Goal: Task Accomplishment & Management: Manage account settings

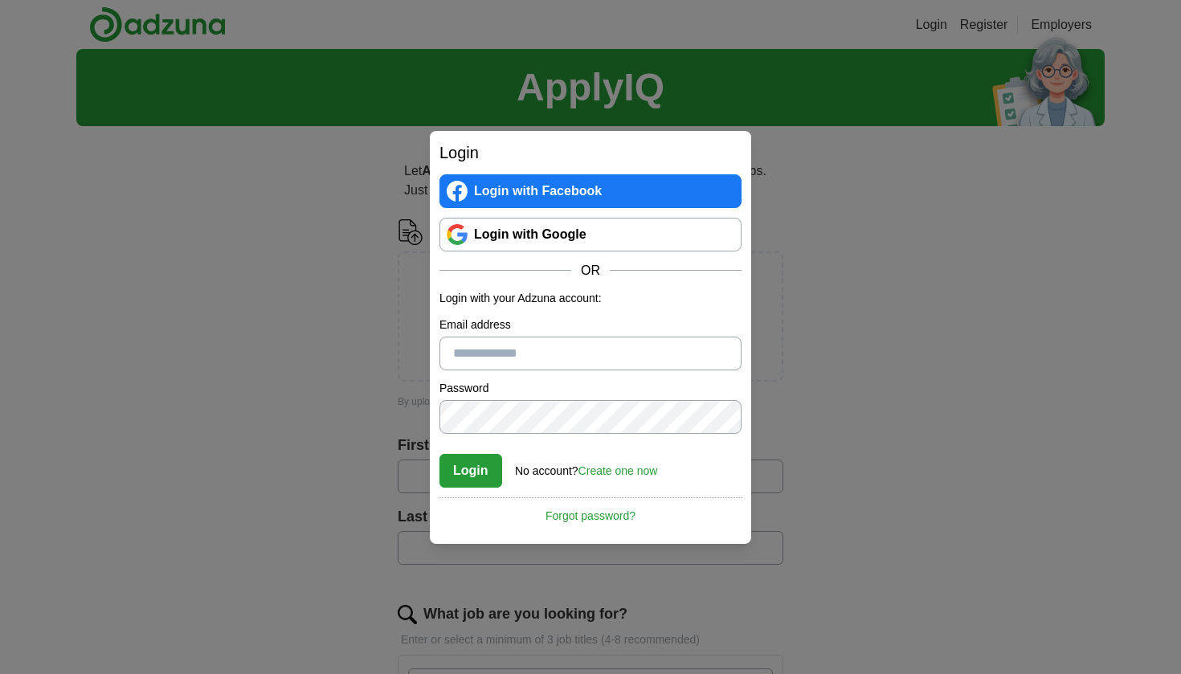
click at [551, 360] on input "Email address" at bounding box center [591, 354] width 302 height 34
type input "**********"
click at [476, 473] on button "Login" at bounding box center [471, 471] width 63 height 34
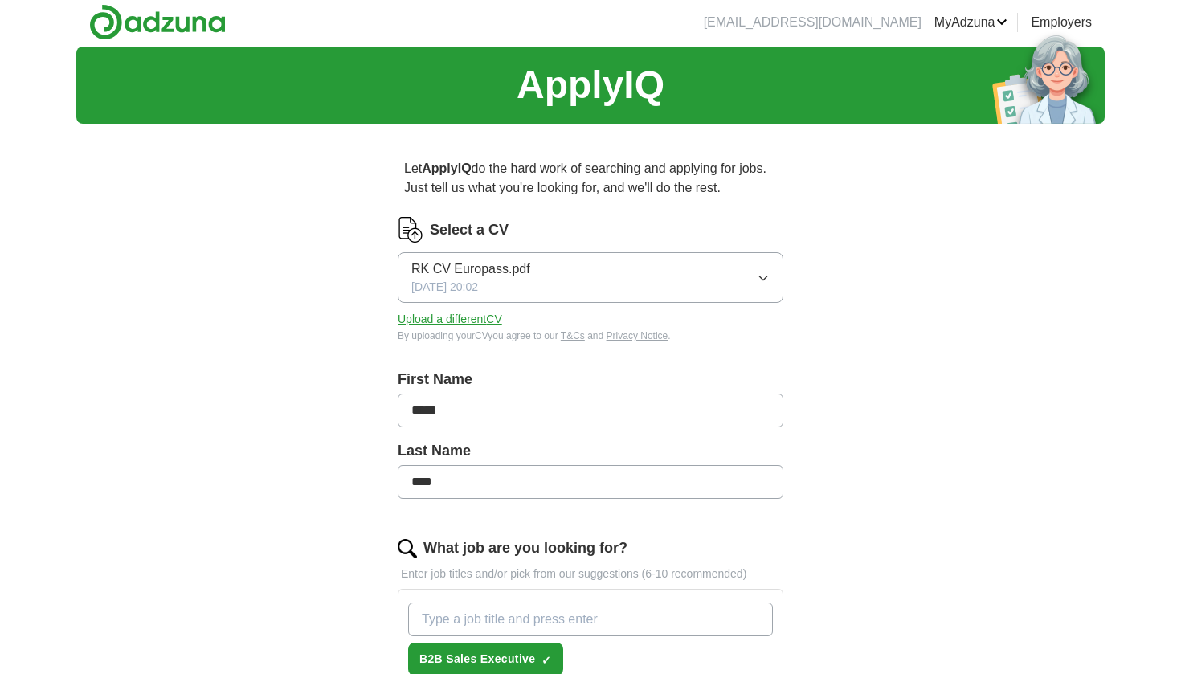
click at [765, 282] on icon "button" at bounding box center [763, 278] width 13 height 13
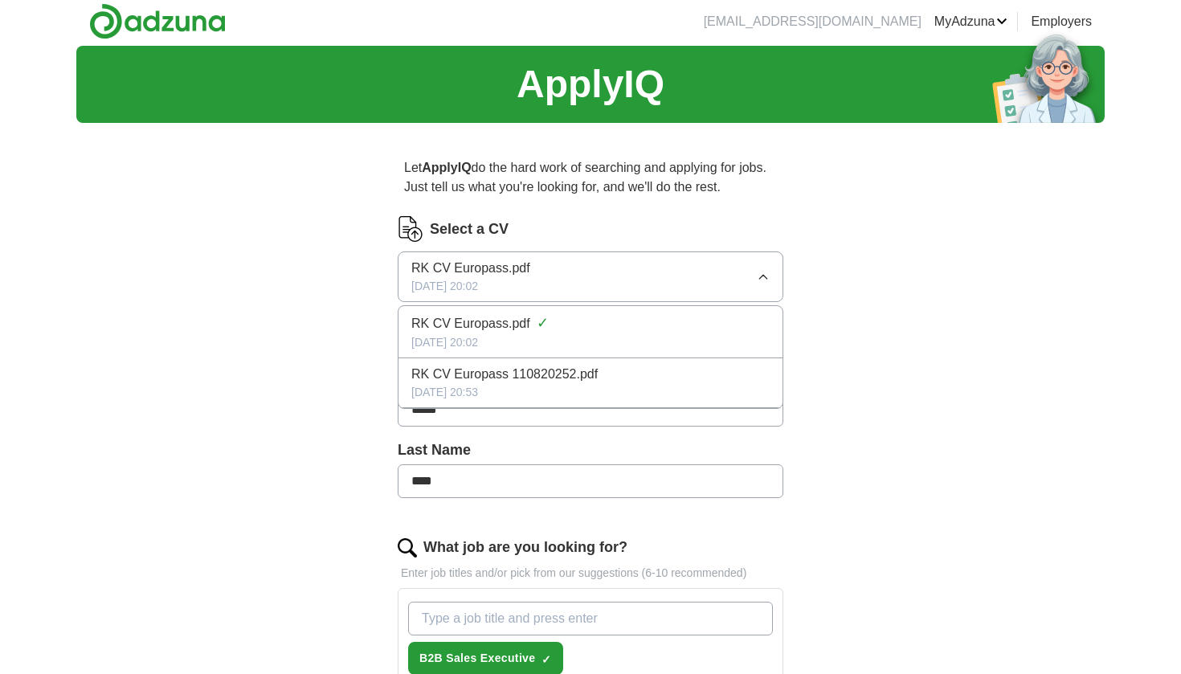
scroll to position [4, 0]
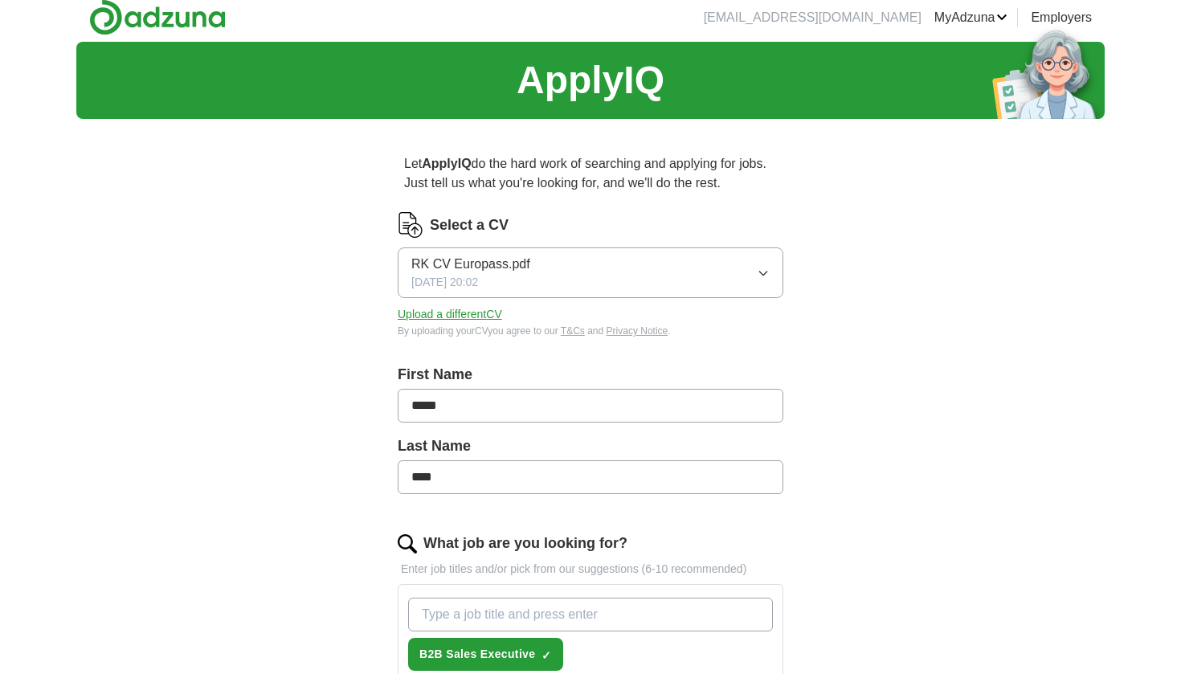
scroll to position [7, 0]
click at [492, 316] on button "Upload a different CV" at bounding box center [450, 314] width 104 height 17
click at [764, 273] on icon "button" at bounding box center [763, 273] width 13 height 13
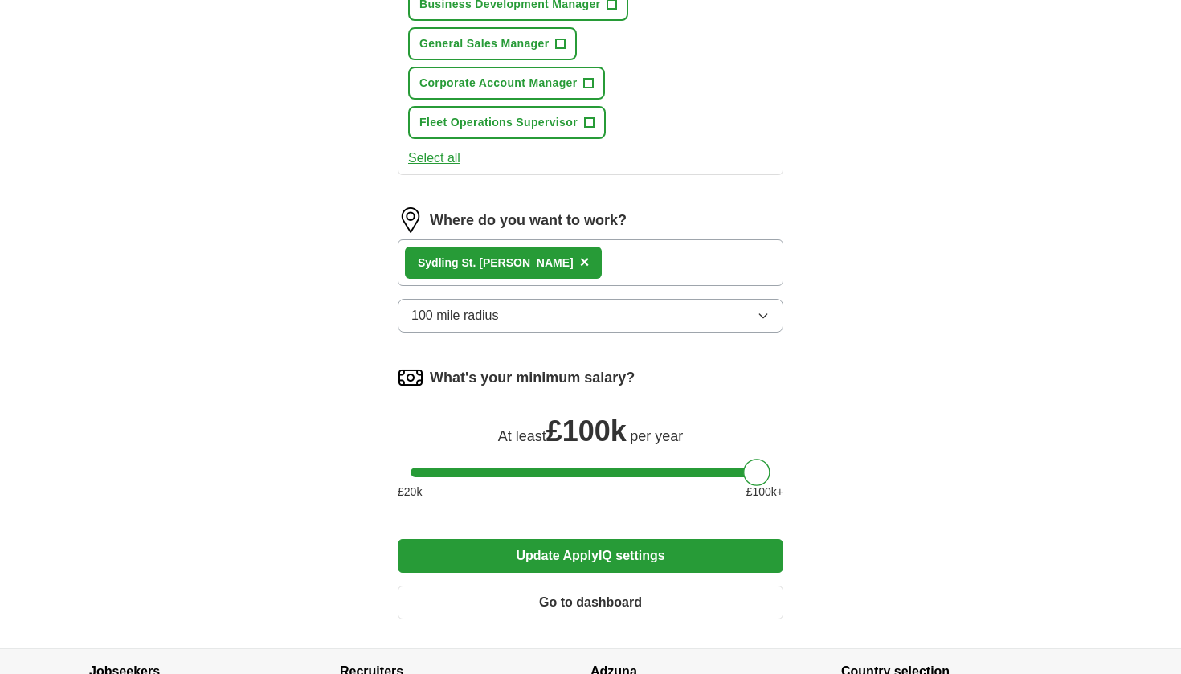
scroll to position [817, 0]
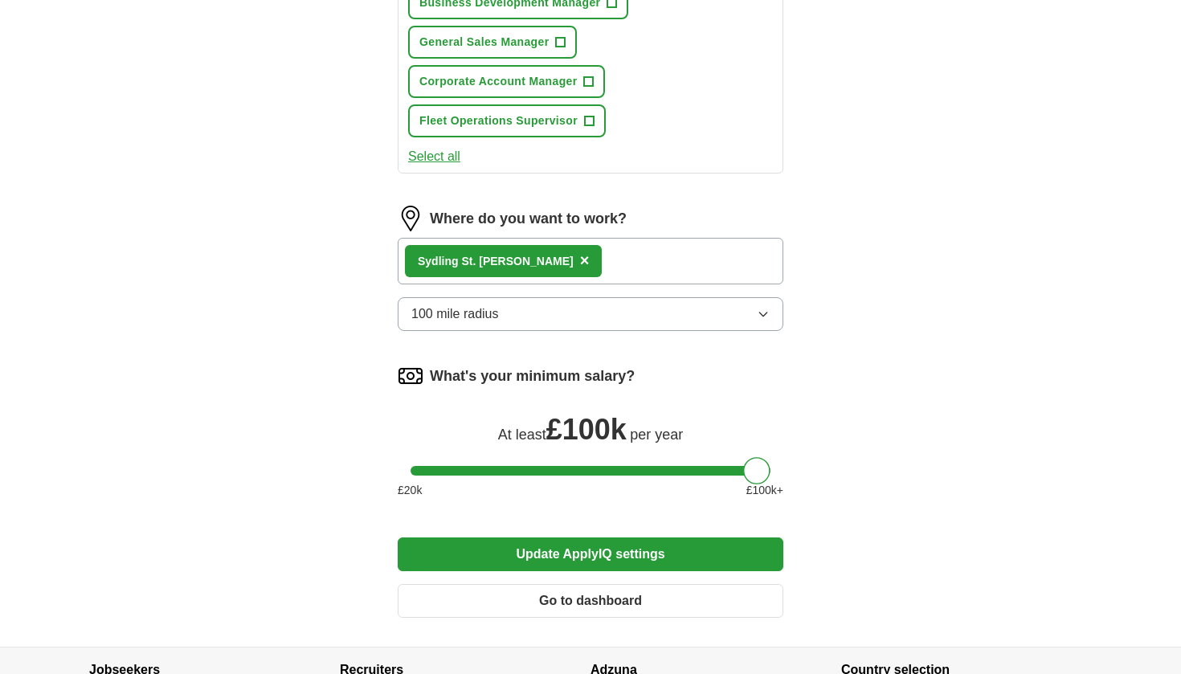
click at [756, 319] on button "100 mile radius" at bounding box center [591, 314] width 386 height 34
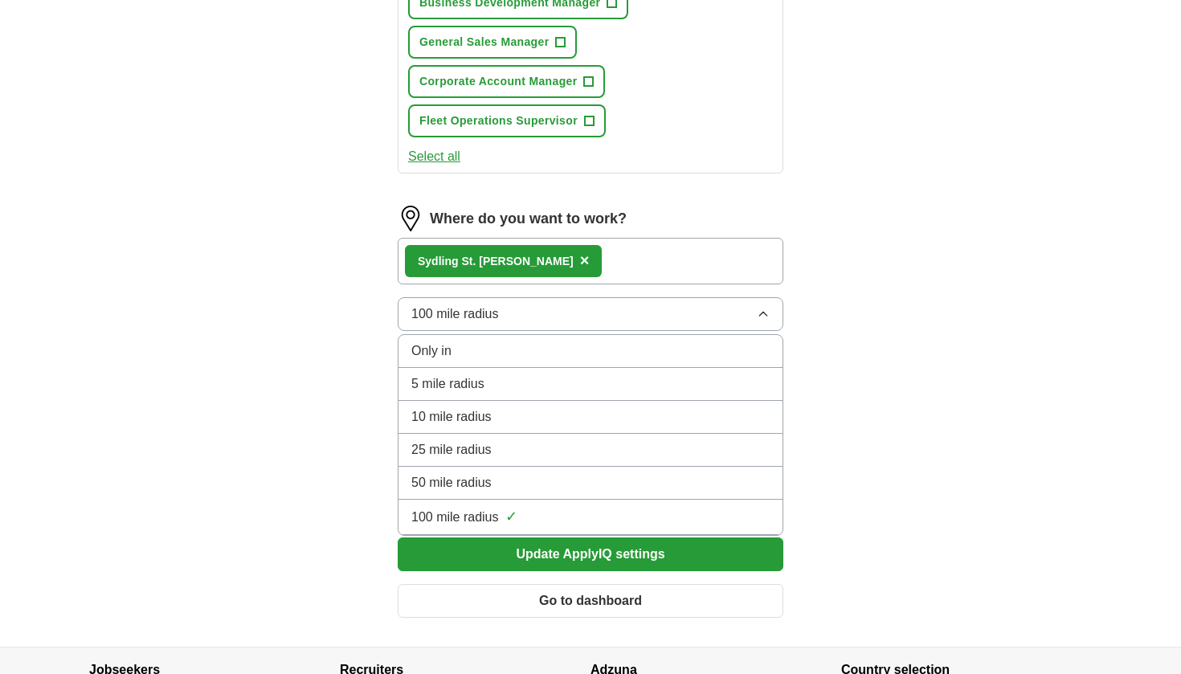
click at [723, 516] on div "100 mile radius ✓" at bounding box center [591, 517] width 358 height 22
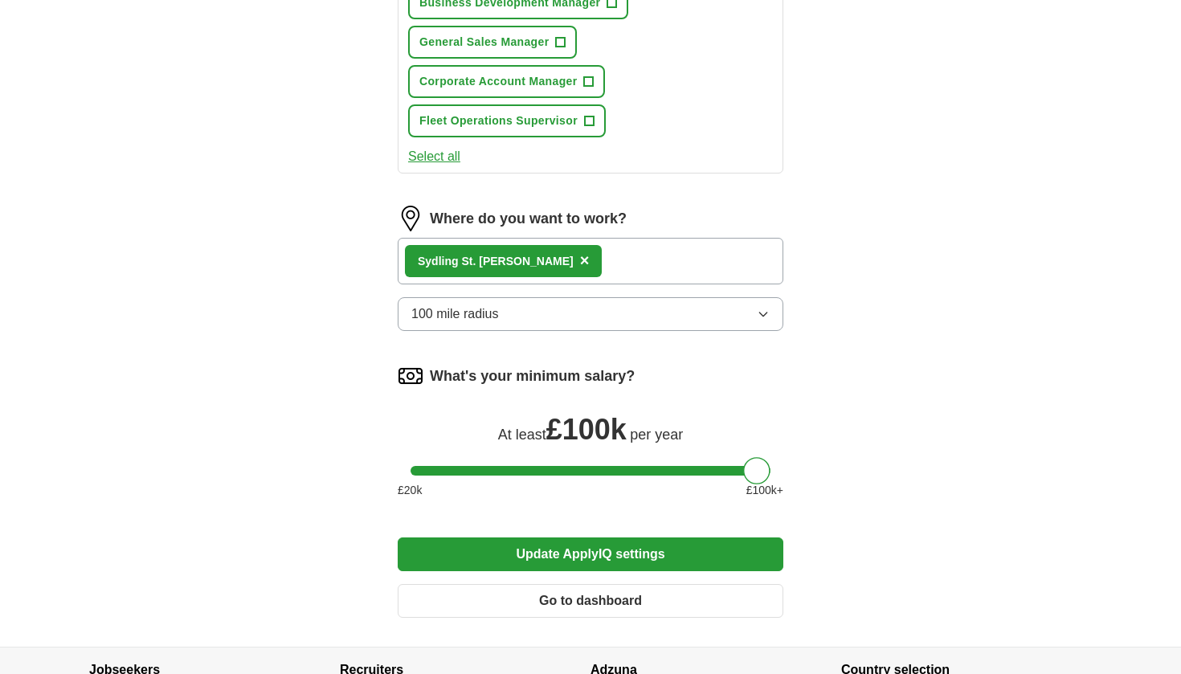
click at [660, 470] on div at bounding box center [591, 471] width 360 height 10
click at [612, 557] on button "Update ApplyIQ settings" at bounding box center [591, 555] width 386 height 34
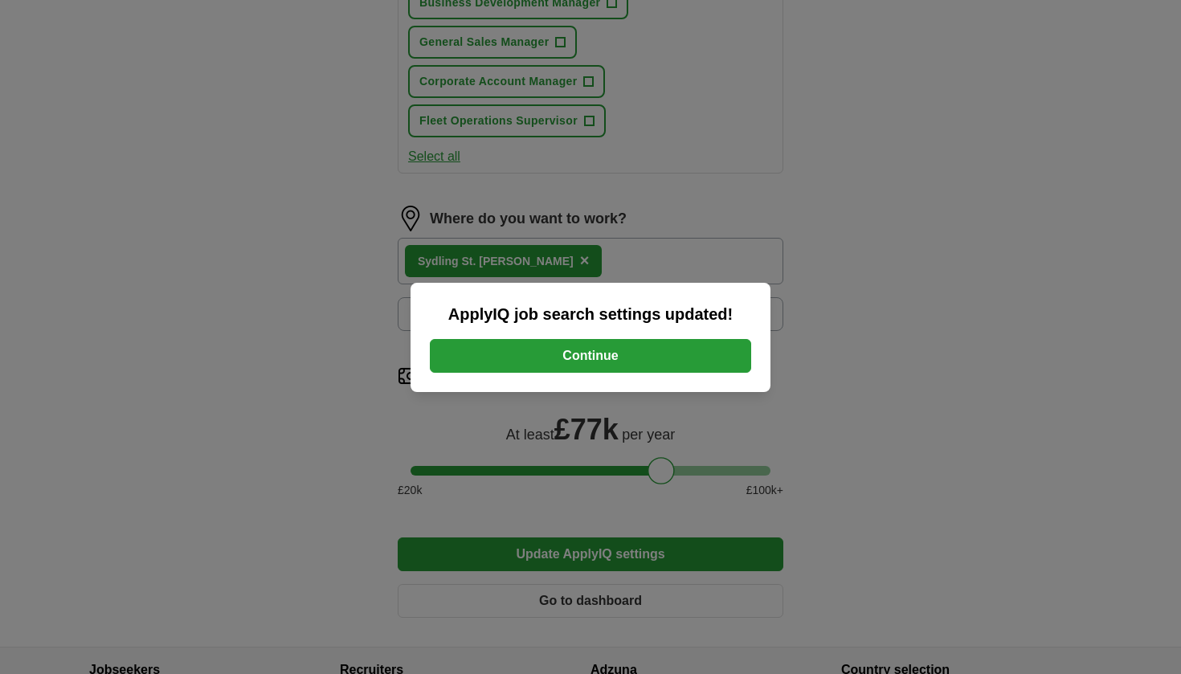
click at [641, 357] on button "Continue" at bounding box center [590, 356] width 321 height 34
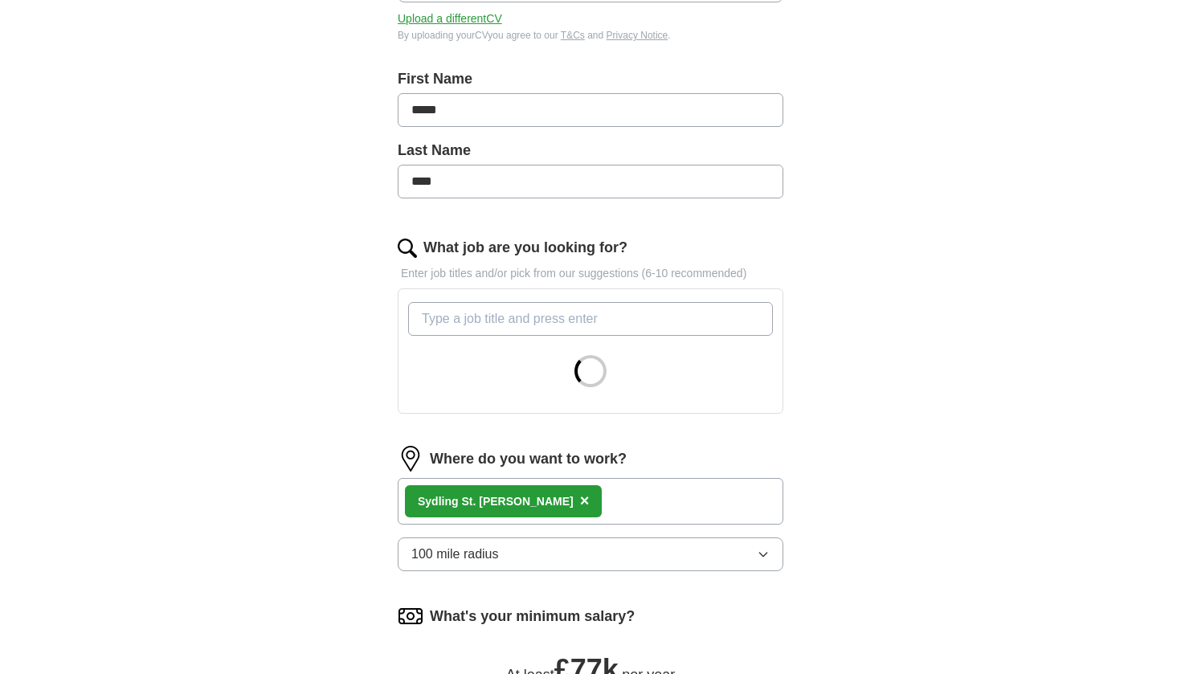
scroll to position [305, 0]
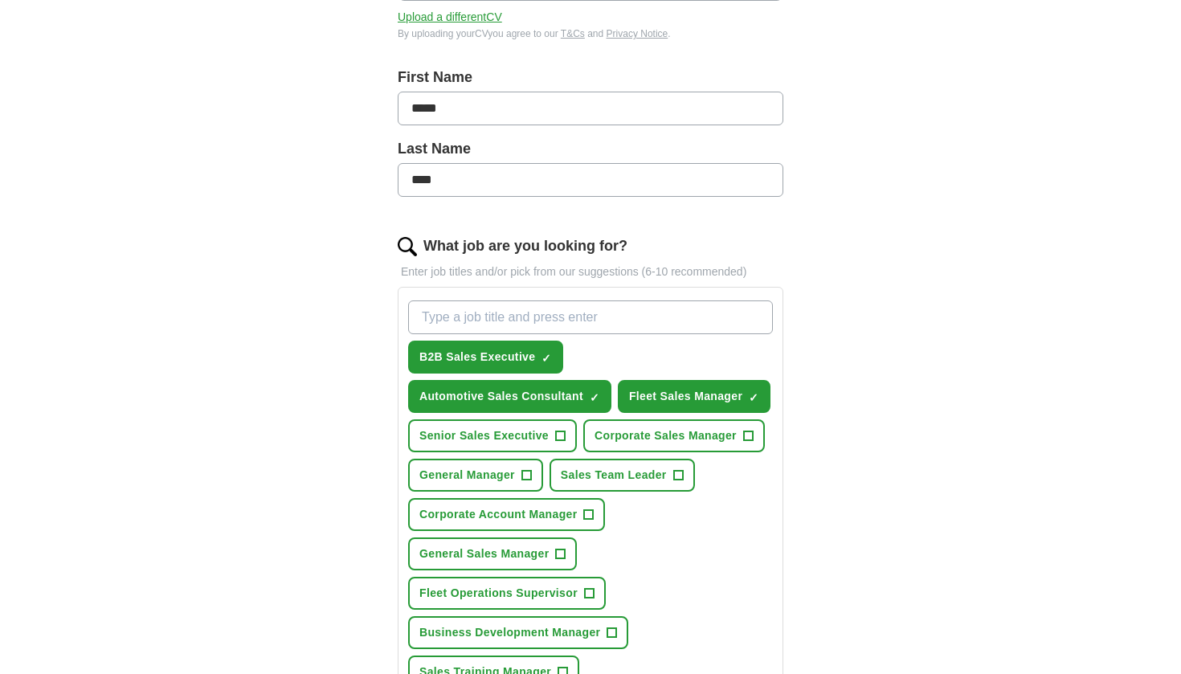
click at [743, 436] on span "+" at bounding box center [748, 436] width 10 height 13
click at [566, 430] on span "+" at bounding box center [561, 436] width 10 height 13
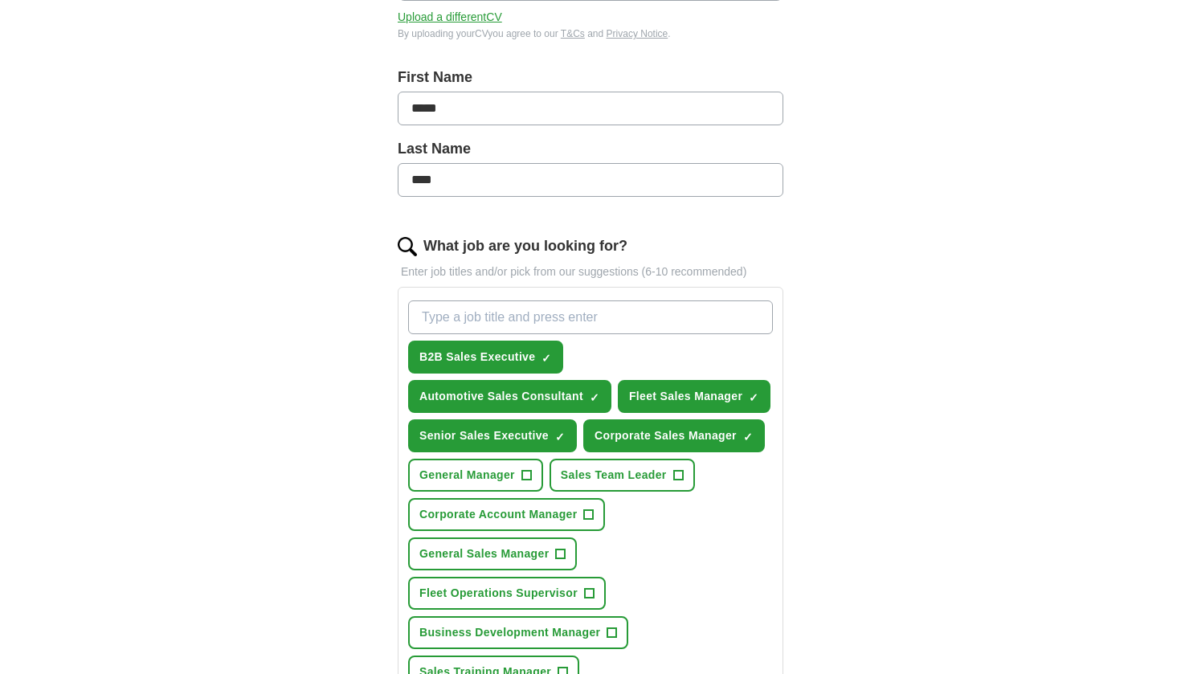
click at [531, 469] on span "+" at bounding box center [527, 475] width 10 height 13
click at [674, 473] on span "+" at bounding box center [679, 475] width 10 height 13
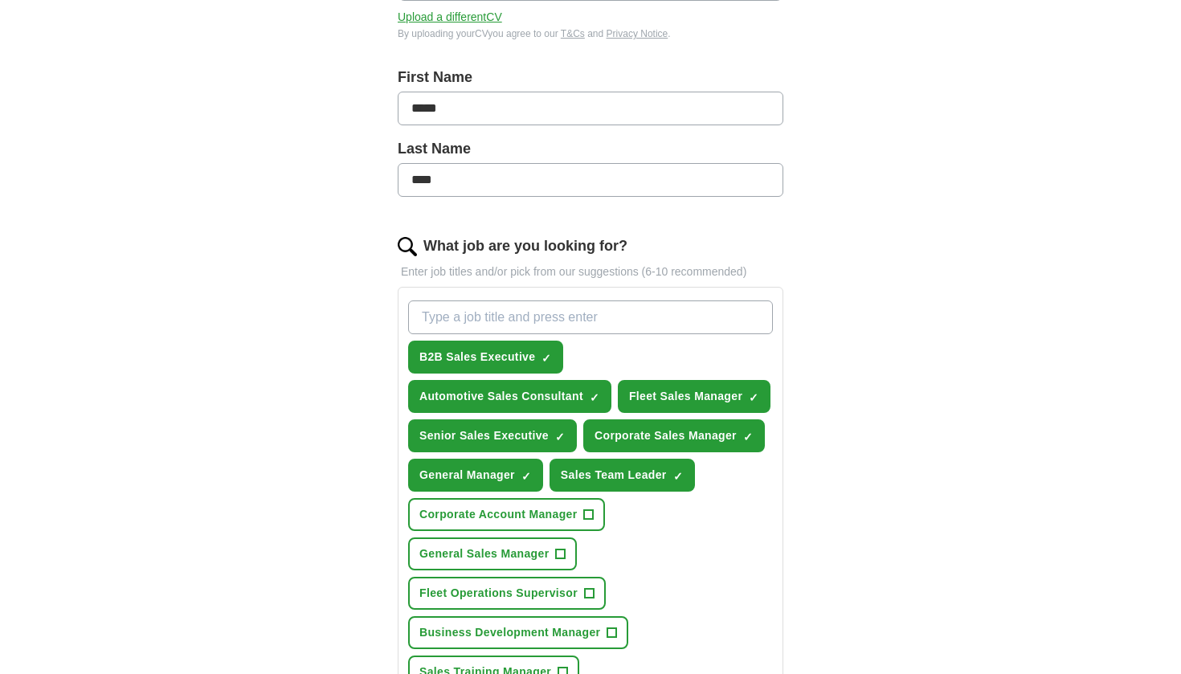
drag, startPoint x: 744, startPoint y: 475, endPoint x: 727, endPoint y: 481, distance: 18.6
click at [594, 509] on span "+" at bounding box center [589, 515] width 10 height 13
click at [563, 548] on span "+" at bounding box center [561, 554] width 10 height 13
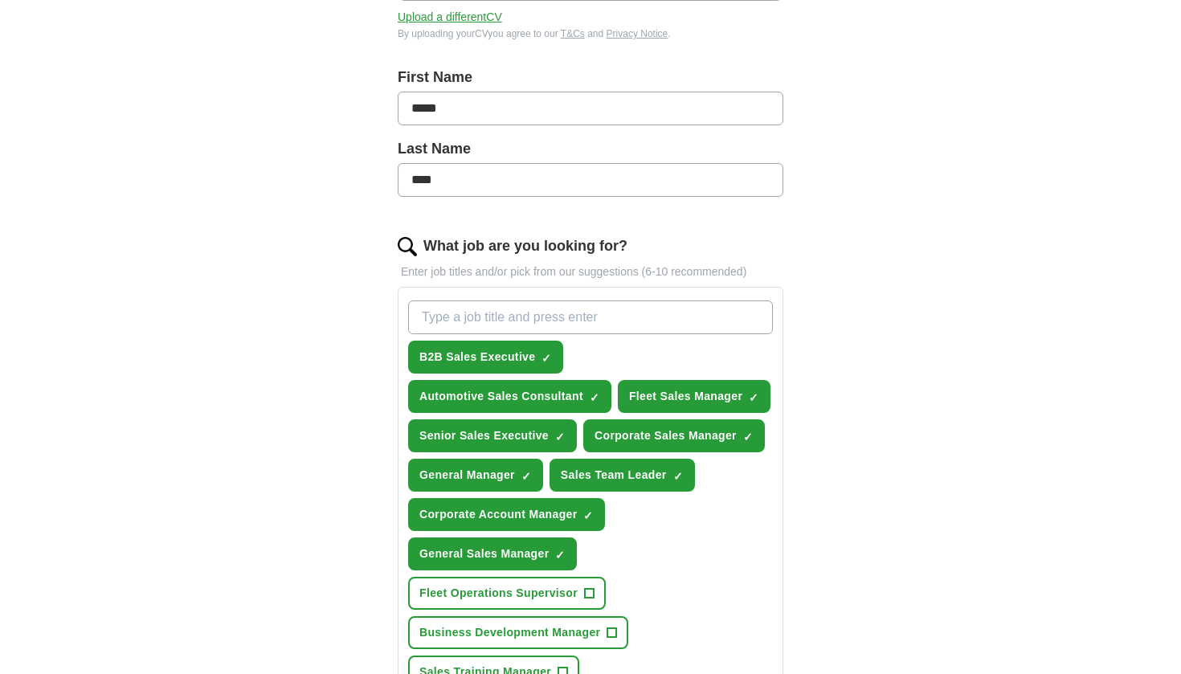
click at [592, 588] on span "+" at bounding box center [589, 594] width 10 height 13
click at [611, 627] on span "+" at bounding box center [613, 633] width 10 height 13
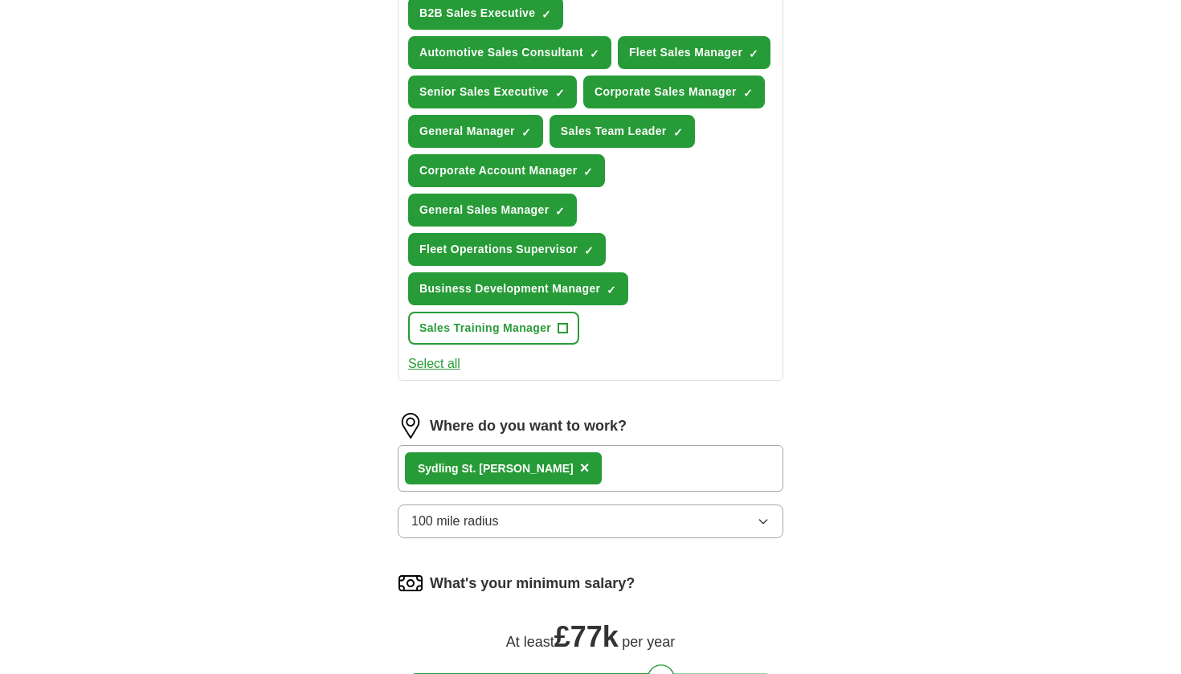
scroll to position [650, 1]
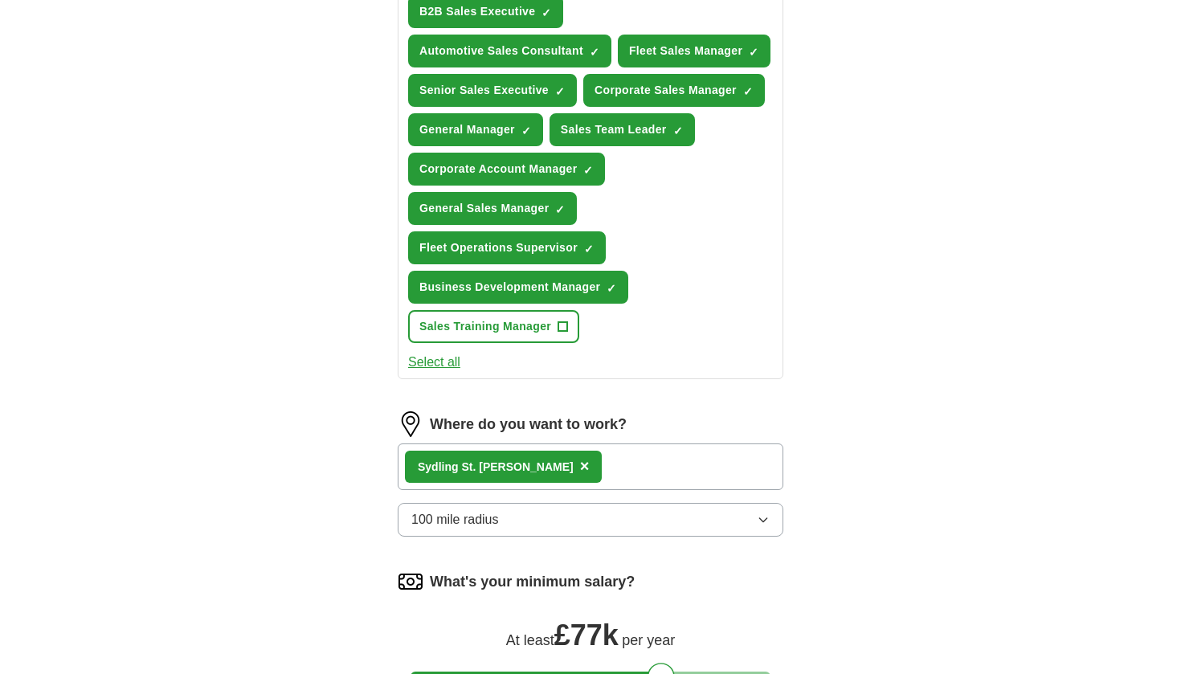
click at [686, 444] on div "Sydling St. Nicholas ×" at bounding box center [591, 467] width 386 height 47
click at [666, 444] on div "Sydling St. Nicholas ×" at bounding box center [591, 467] width 386 height 47
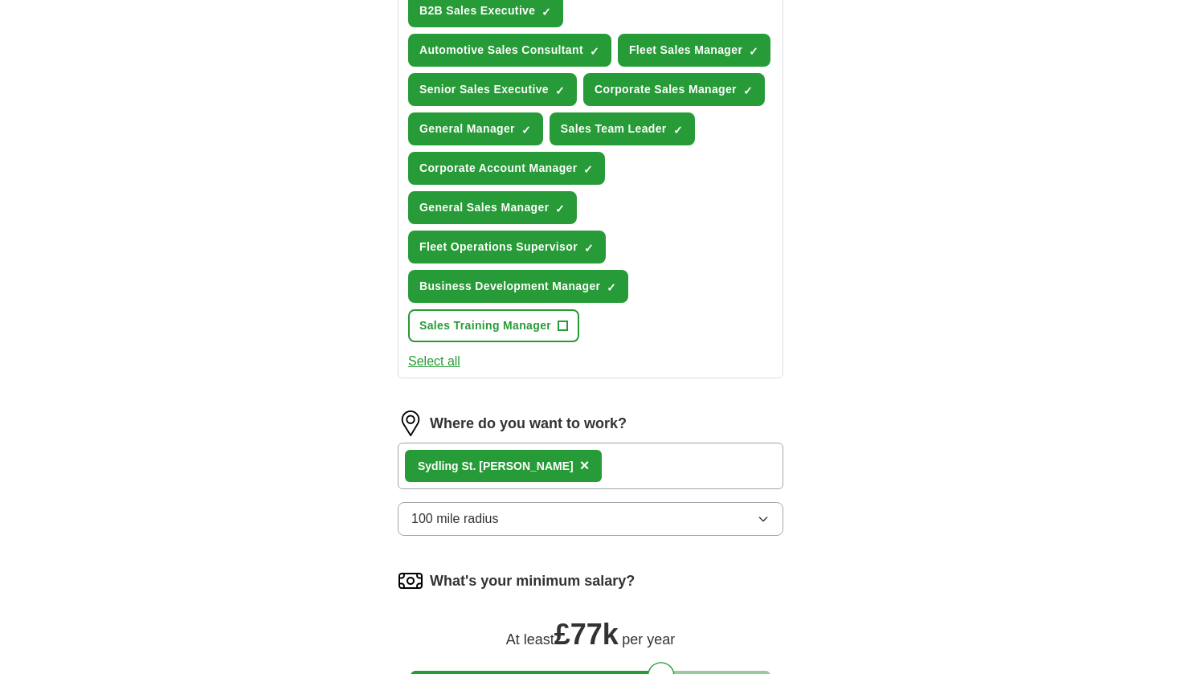
click at [665, 443] on div "Sydling St. Nicholas ×" at bounding box center [591, 466] width 386 height 47
click at [662, 443] on div "Sydling St. Nicholas ×" at bounding box center [591, 466] width 386 height 47
click at [407, 411] on img at bounding box center [411, 424] width 26 height 26
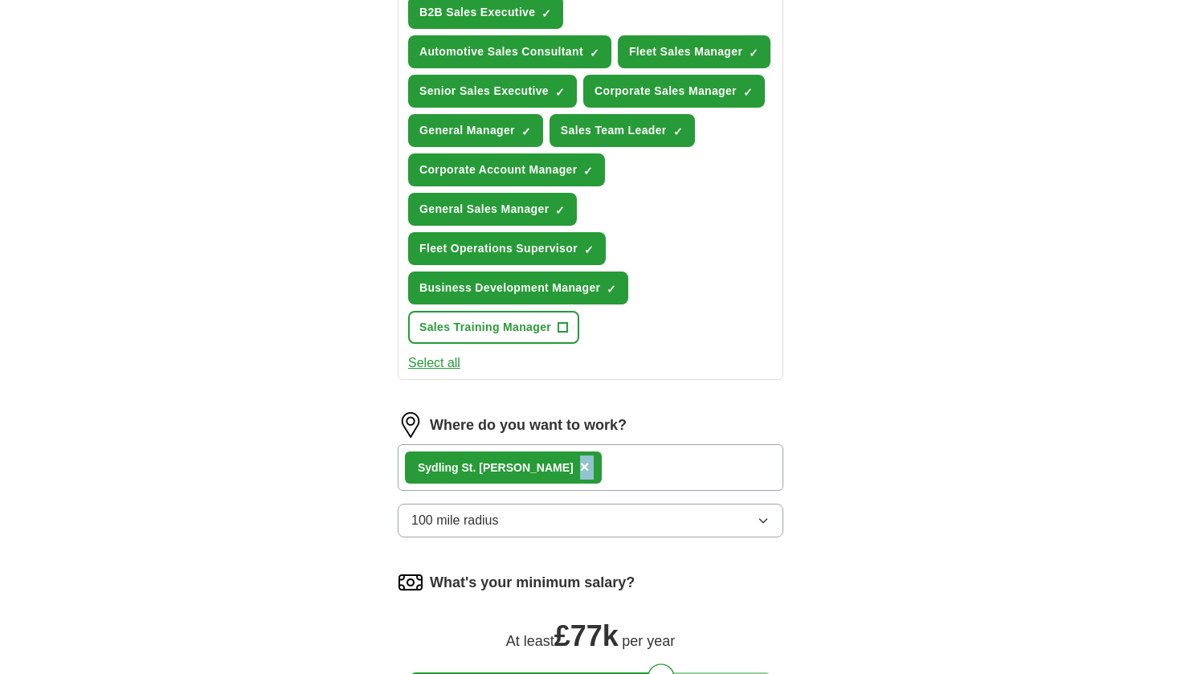
click at [570, 444] on div "Sydling St. Nicholas ×" at bounding box center [591, 467] width 386 height 47
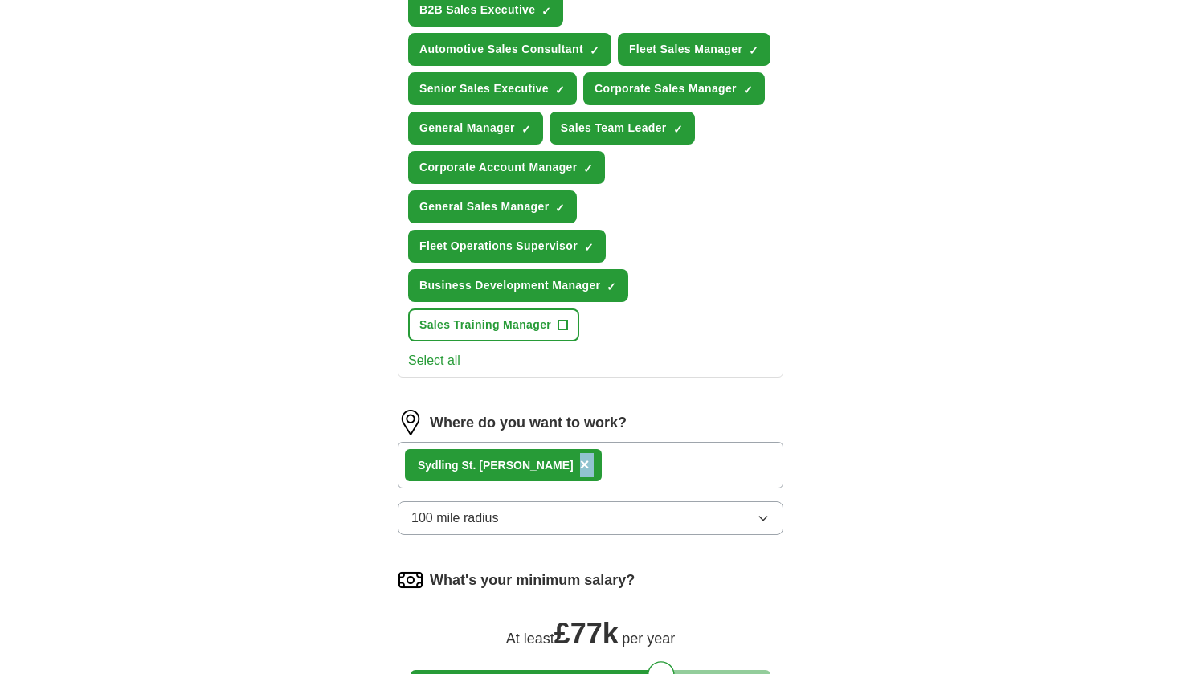
scroll to position [653, 0]
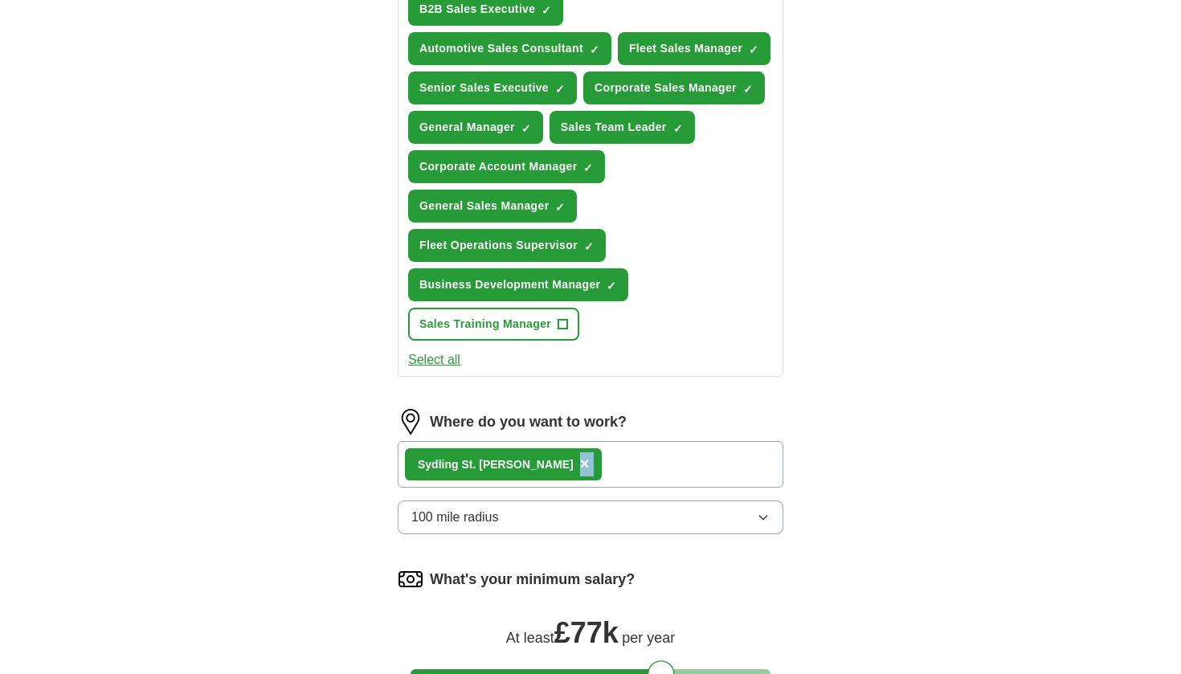
click at [616, 409] on div "Where do you want to work? Sydling St. Nicholas × 100 mile radius" at bounding box center [591, 478] width 386 height 138
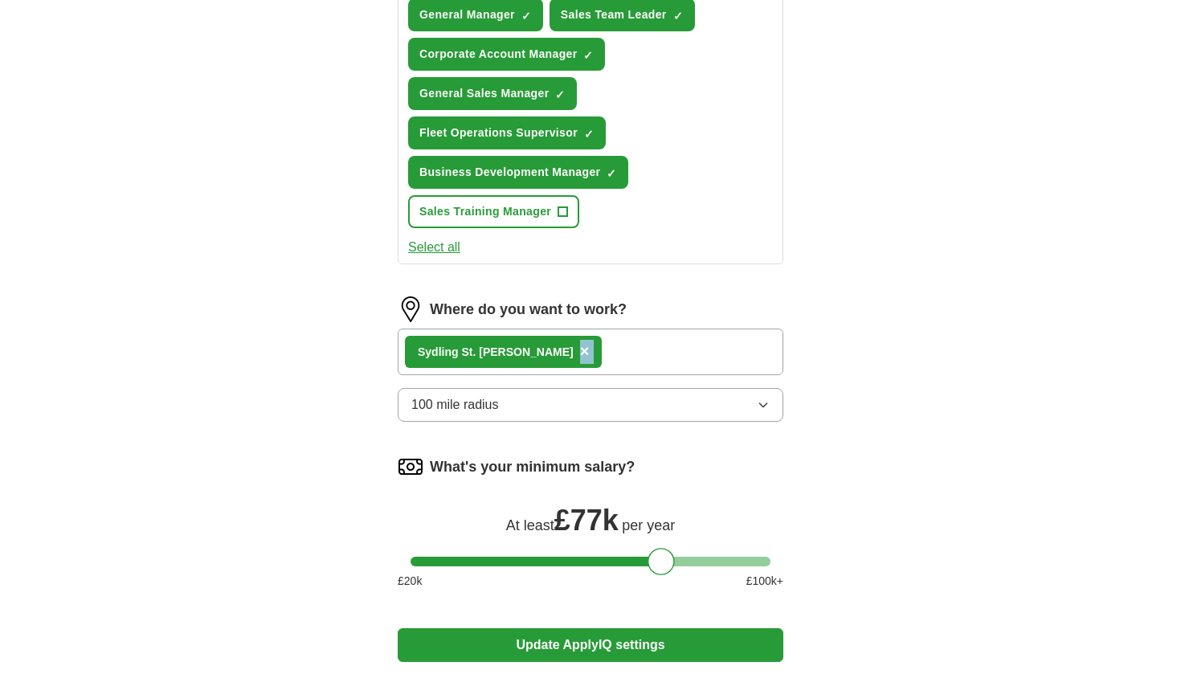
scroll to position [768, 0]
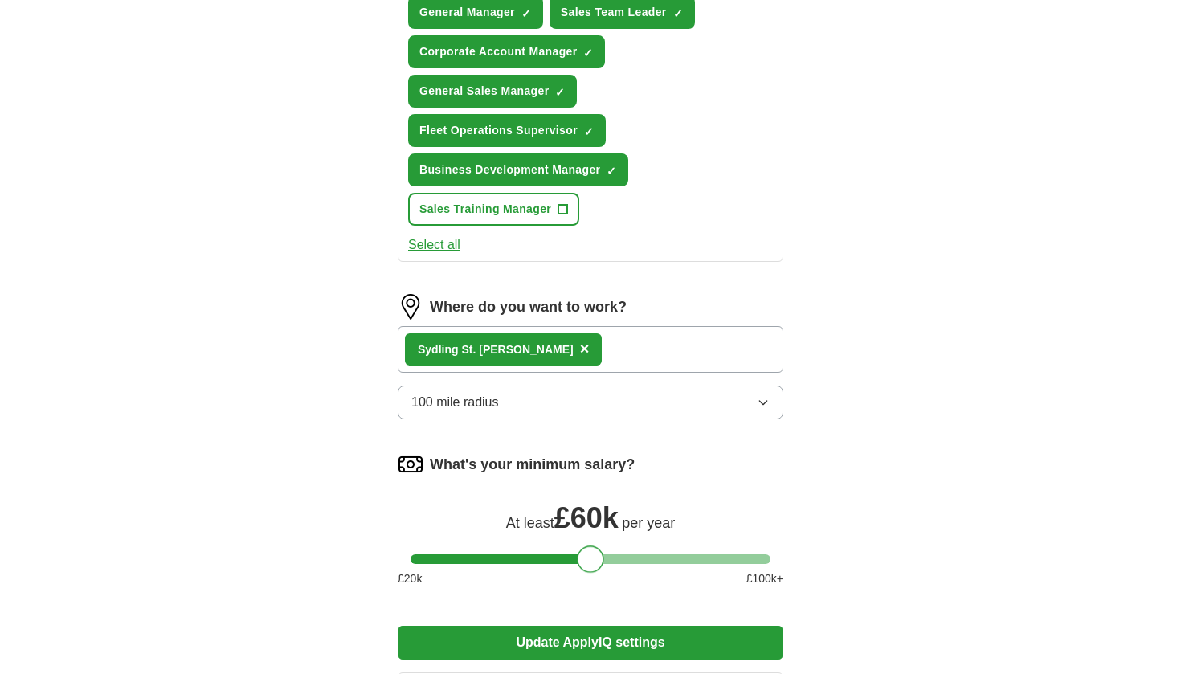
click at [591, 555] on div at bounding box center [591, 560] width 360 height 10
click at [530, 555] on div at bounding box center [591, 560] width 360 height 10
drag, startPoint x: 540, startPoint y: 518, endPoint x: 556, endPoint y: 520, distance: 16.2
click at [556, 546] on div at bounding box center [548, 559] width 27 height 27
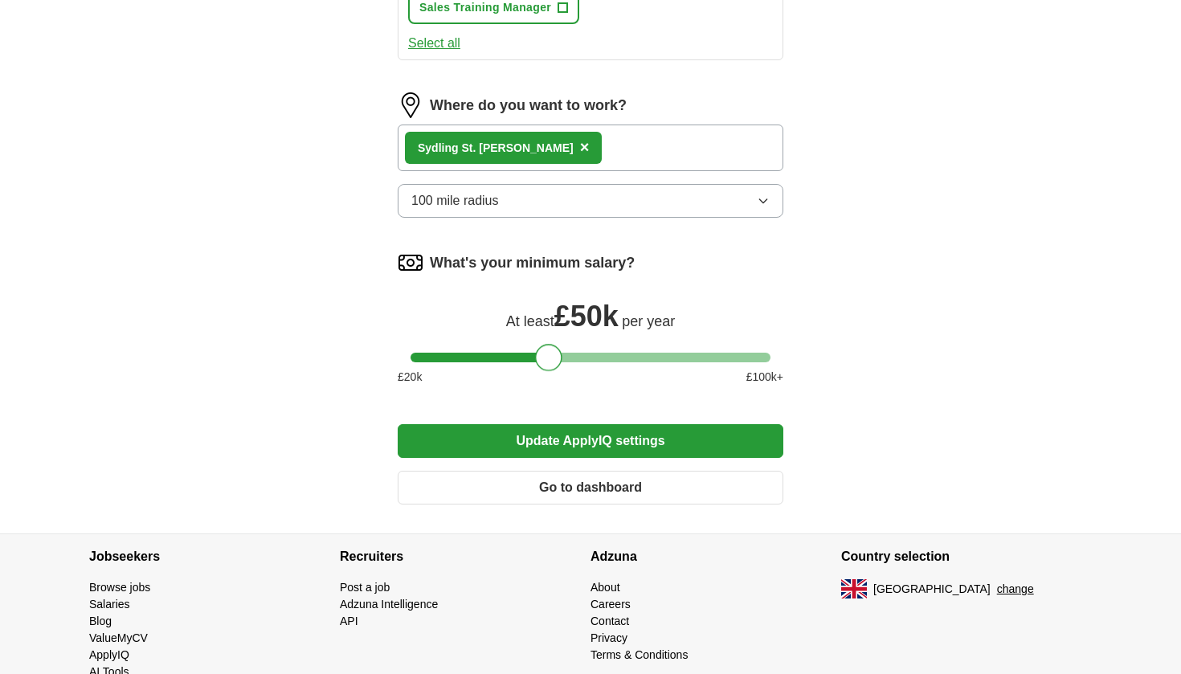
scroll to position [968, 0]
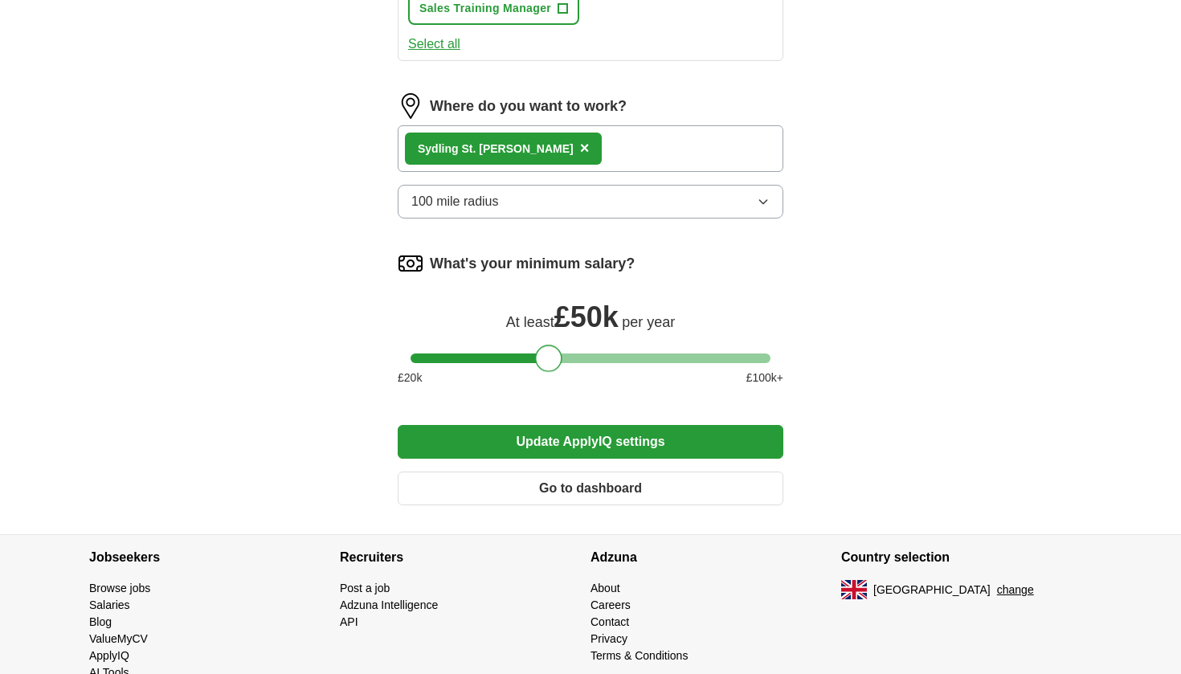
click at [675, 425] on button "Update ApplyIQ settings" at bounding box center [591, 442] width 386 height 34
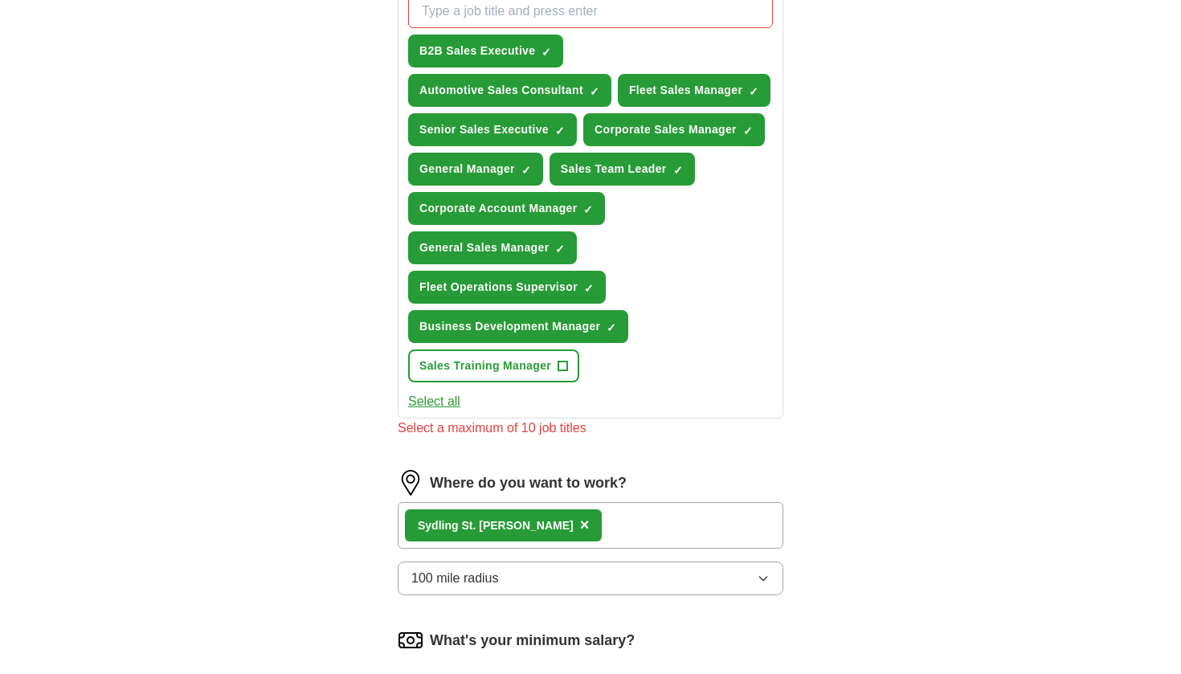
scroll to position [595, 0]
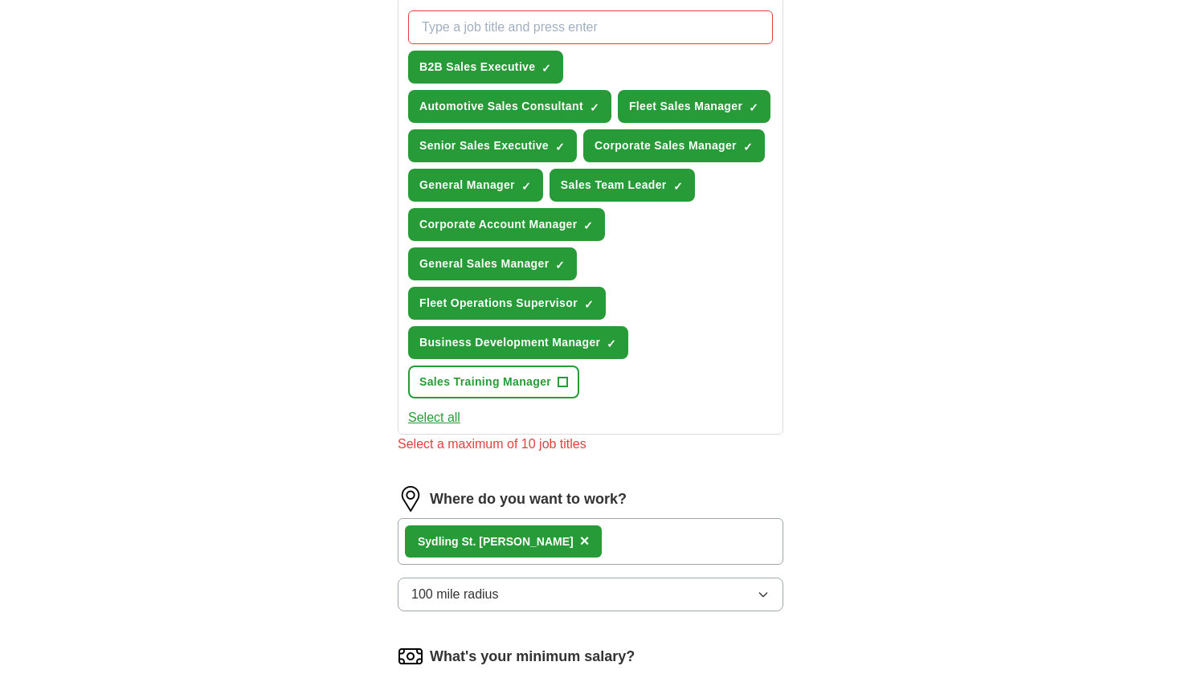
click at [0, 0] on span "×" at bounding box center [0, 0] width 0 height 0
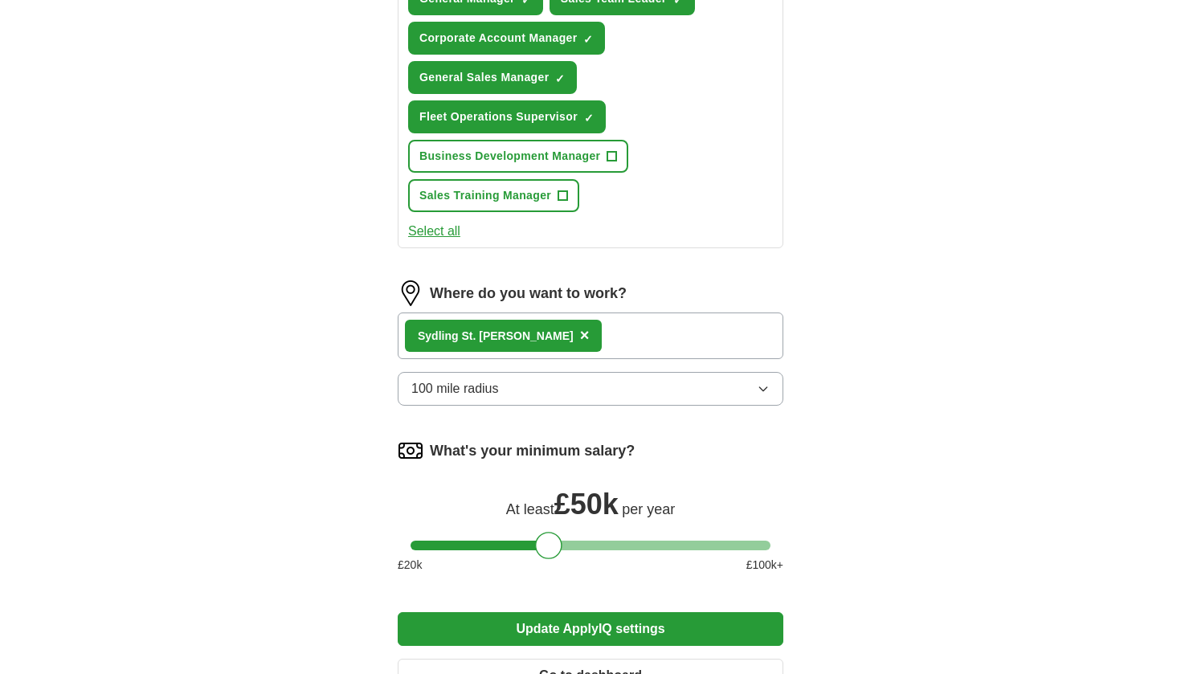
scroll to position [791, 0]
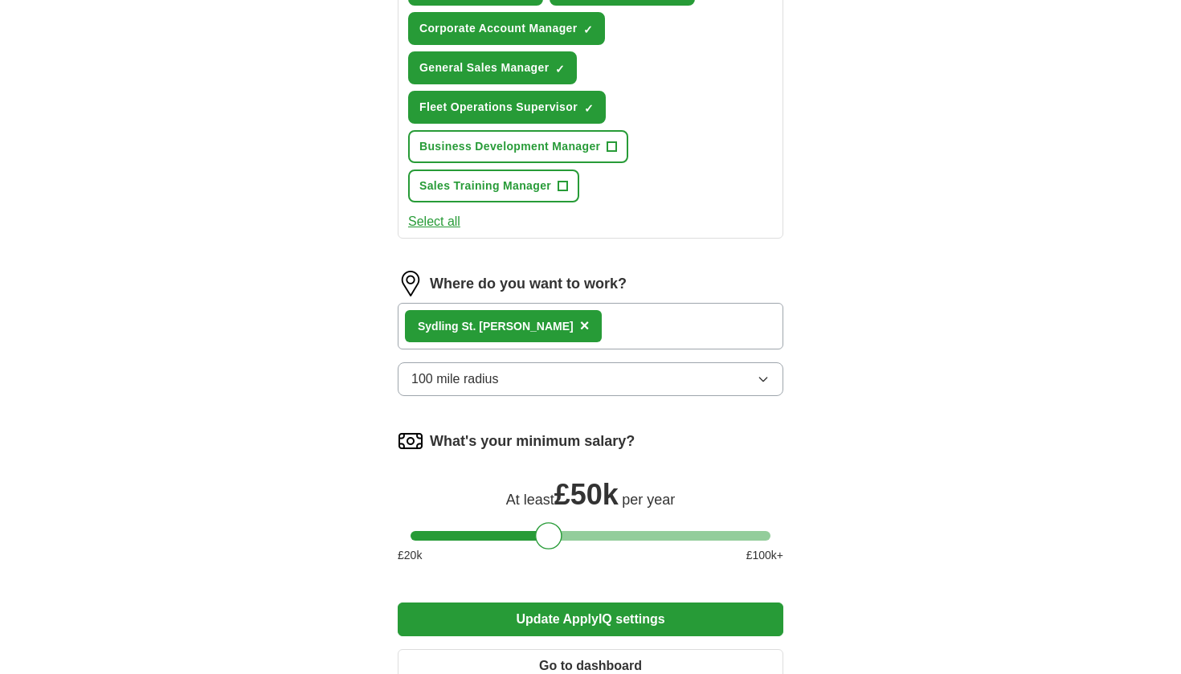
click at [569, 603] on button "Update ApplyIQ settings" at bounding box center [591, 620] width 386 height 34
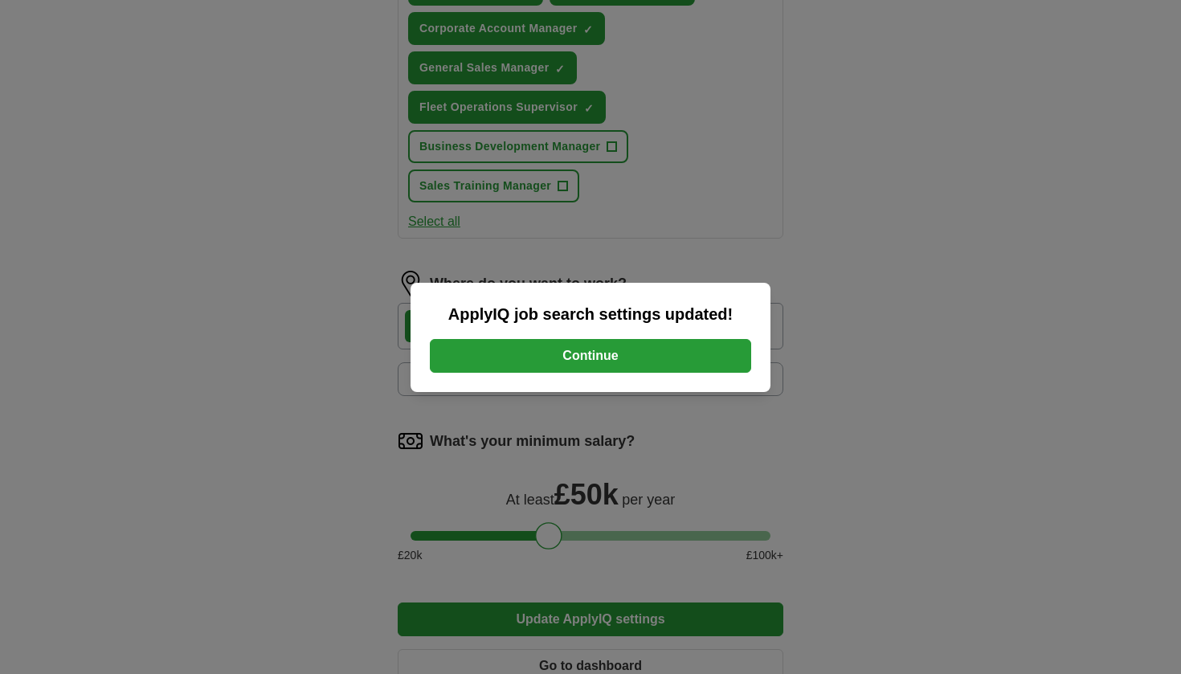
click at [665, 364] on button "Continue" at bounding box center [590, 356] width 321 height 34
